Goal: Information Seeking & Learning: Learn about a topic

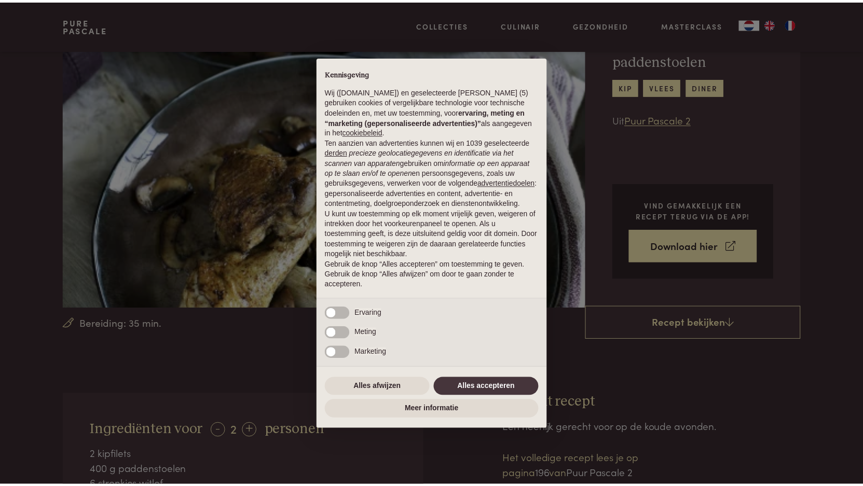
scroll to position [75, 0]
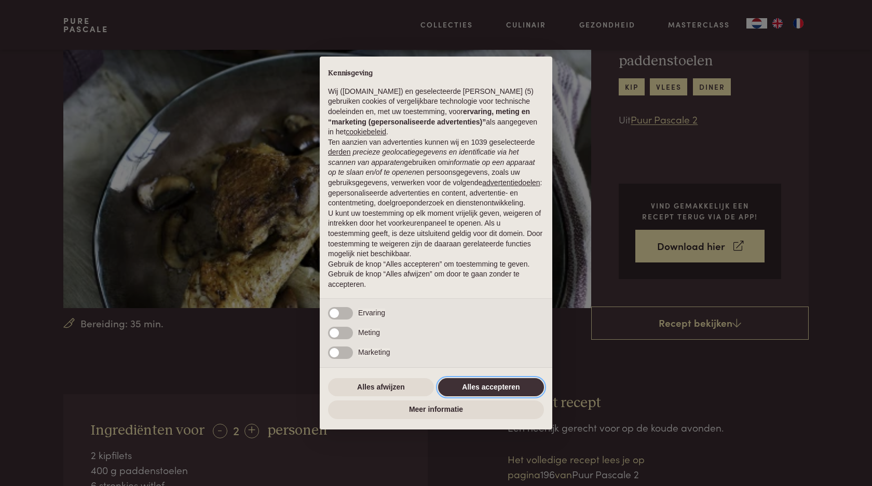
drag, startPoint x: 498, startPoint y: 385, endPoint x: 497, endPoint y: 378, distance: 6.8
click at [498, 384] on button "Alles accepteren" at bounding box center [491, 387] width 106 height 19
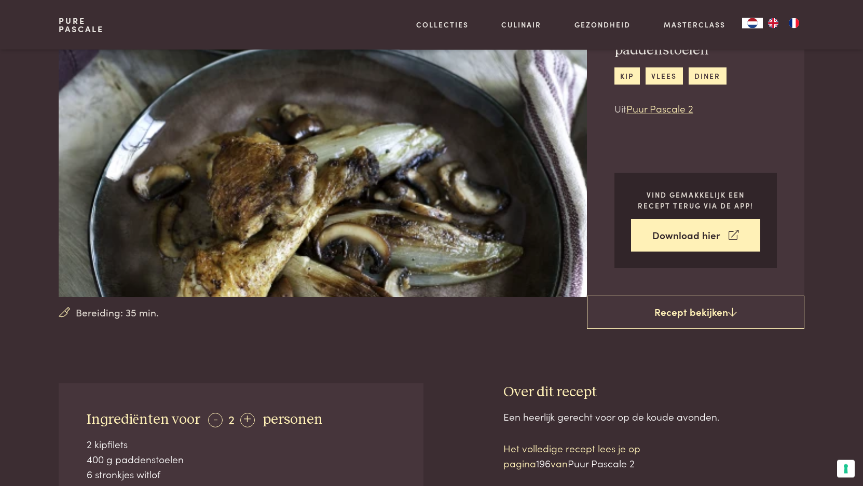
scroll to position [286, 0]
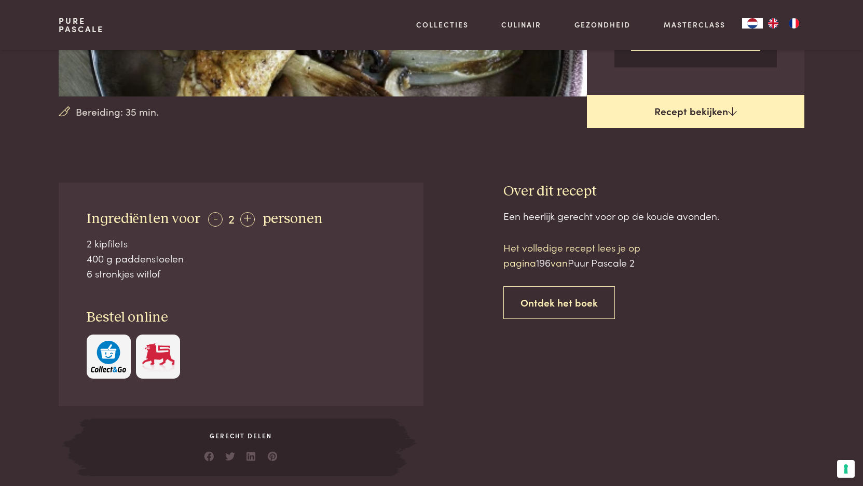
click at [726, 110] on link "Recept bekijken" at bounding box center [695, 111] width 217 height 33
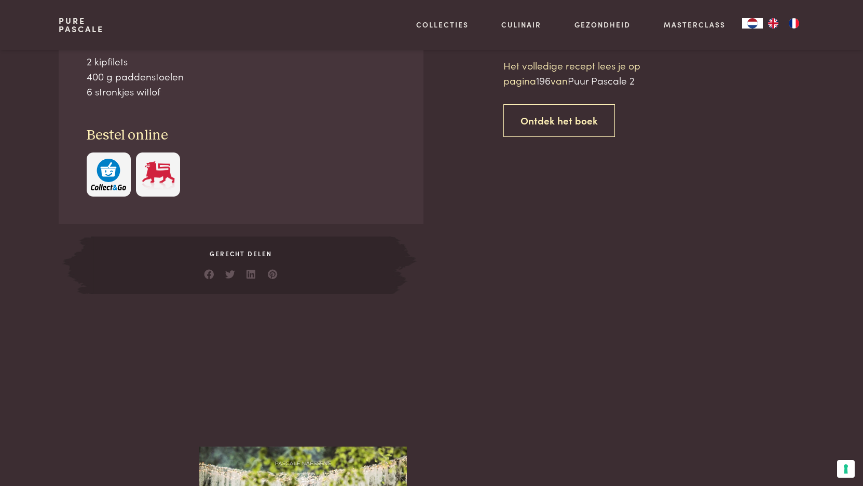
scroll to position [469, 0]
click at [568, 118] on link "Ontdek het boek" at bounding box center [559, 120] width 112 height 33
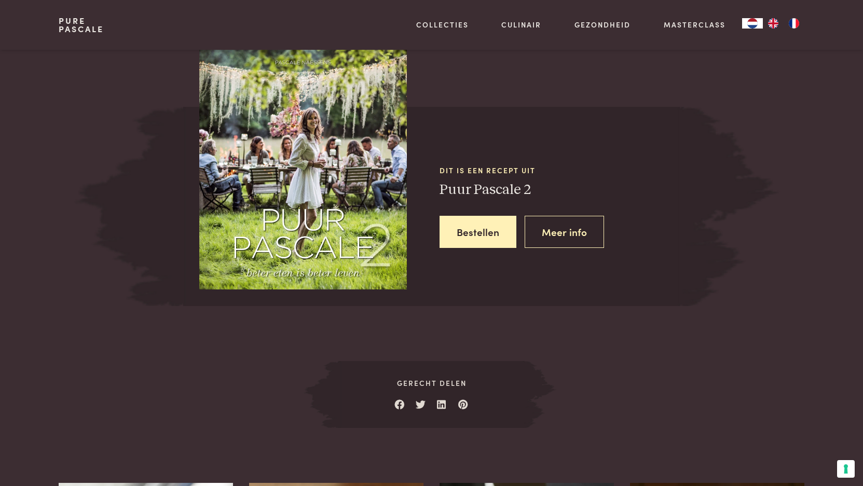
scroll to position [873, 0]
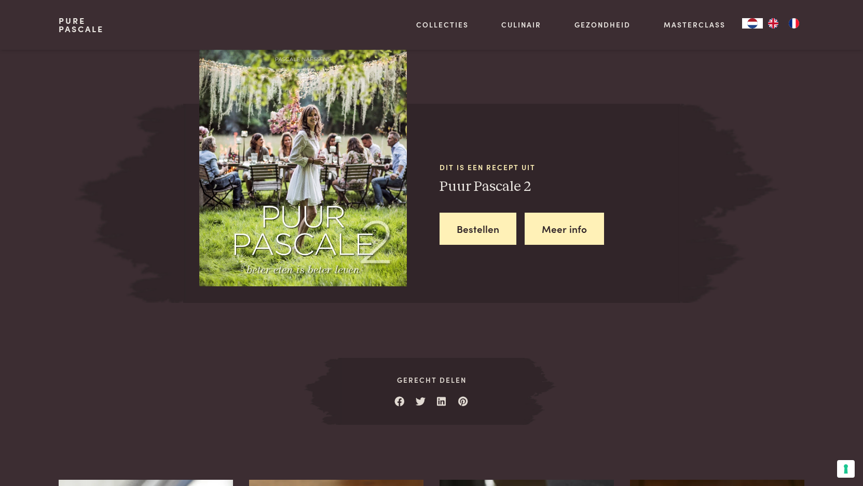
click at [546, 218] on link "Meer info" at bounding box center [564, 229] width 79 height 33
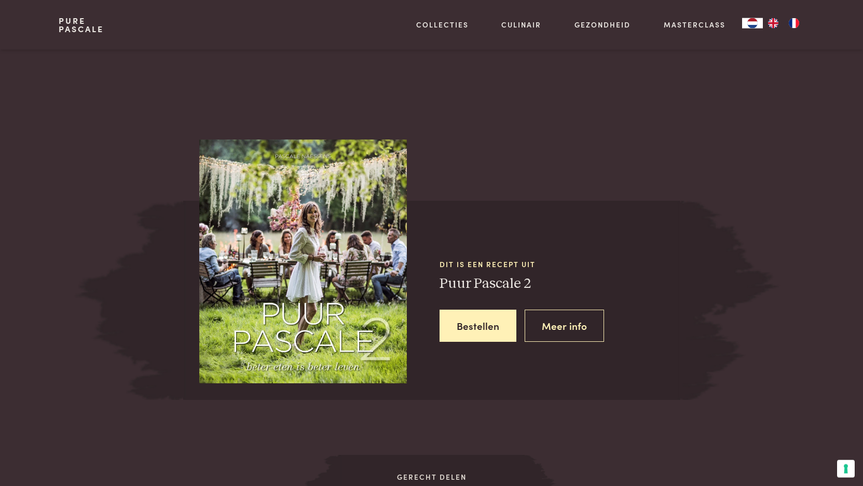
scroll to position [502, 0]
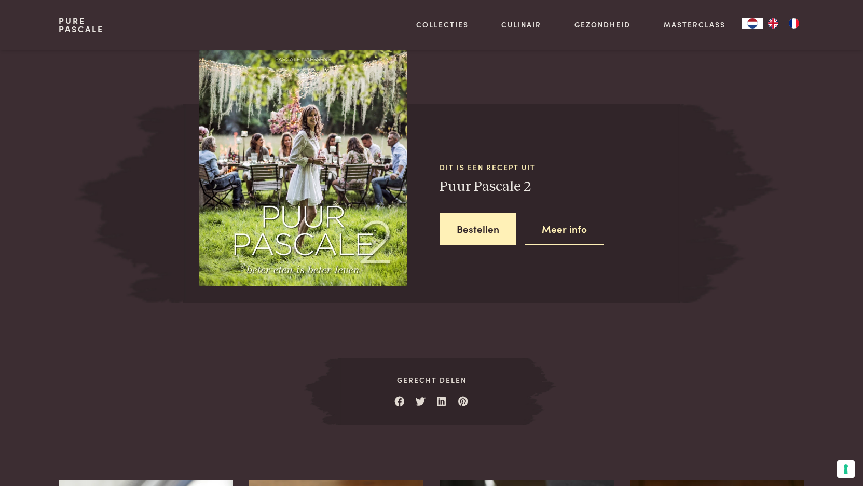
scroll to position [469, 0]
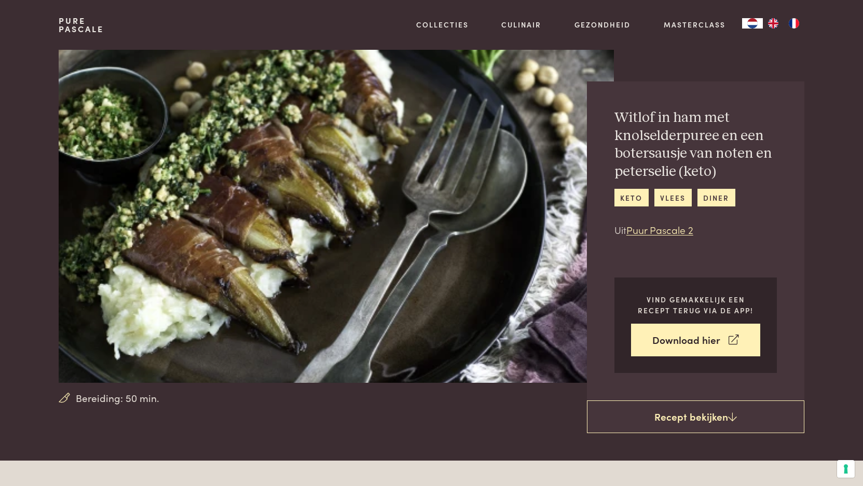
click at [320, 253] on img at bounding box center [336, 216] width 555 height 333
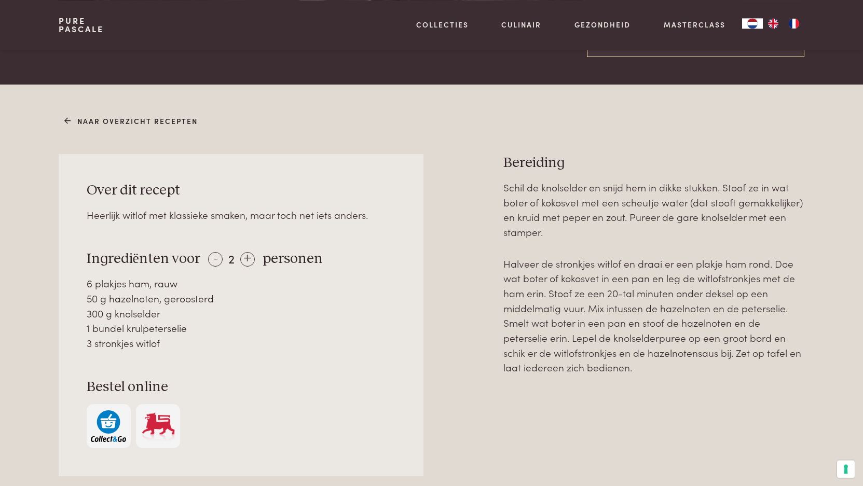
scroll to position [476, 0]
